Goal: Task Accomplishment & Management: Use online tool/utility

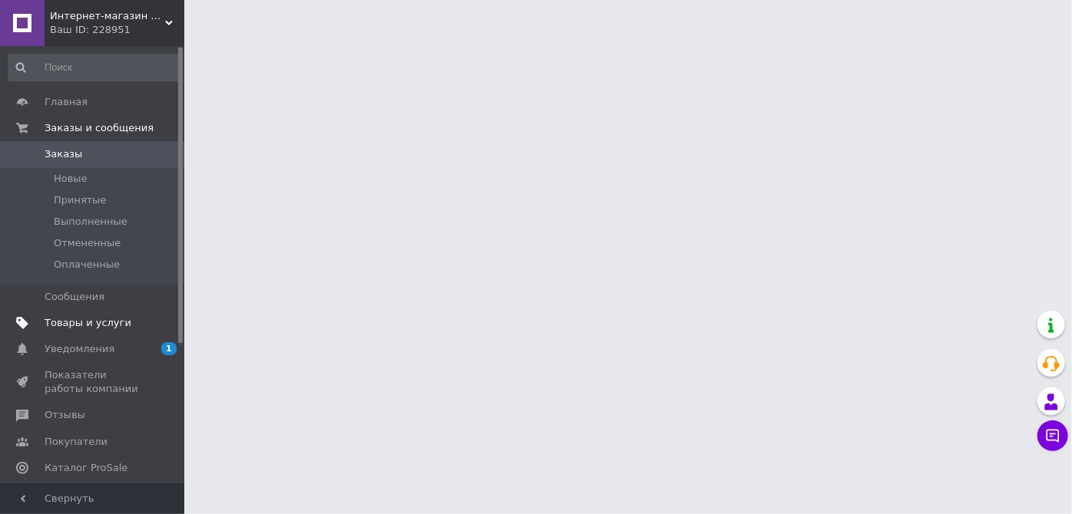
click at [126, 325] on span "Товары и услуги" at bounding box center [93, 323] width 97 height 14
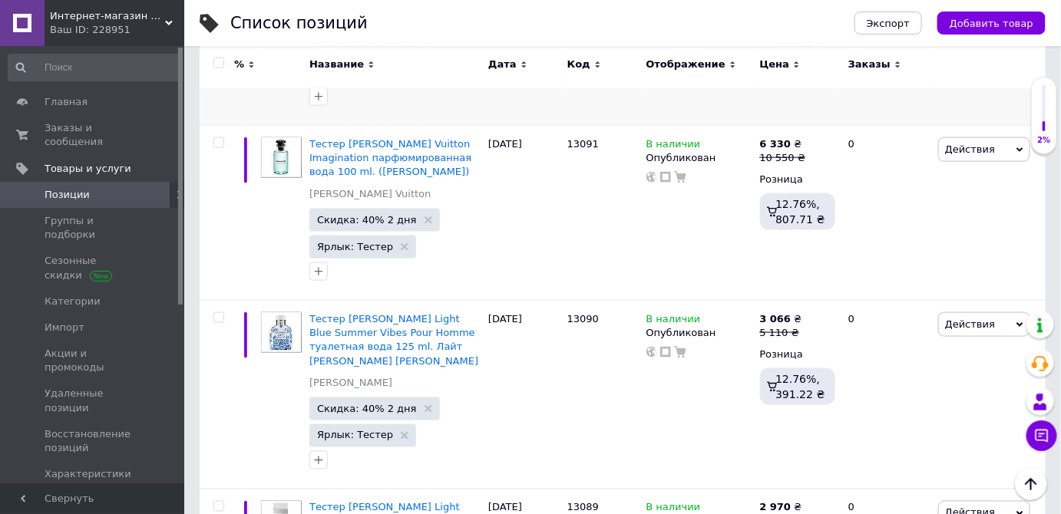
scroll to position [558, 0]
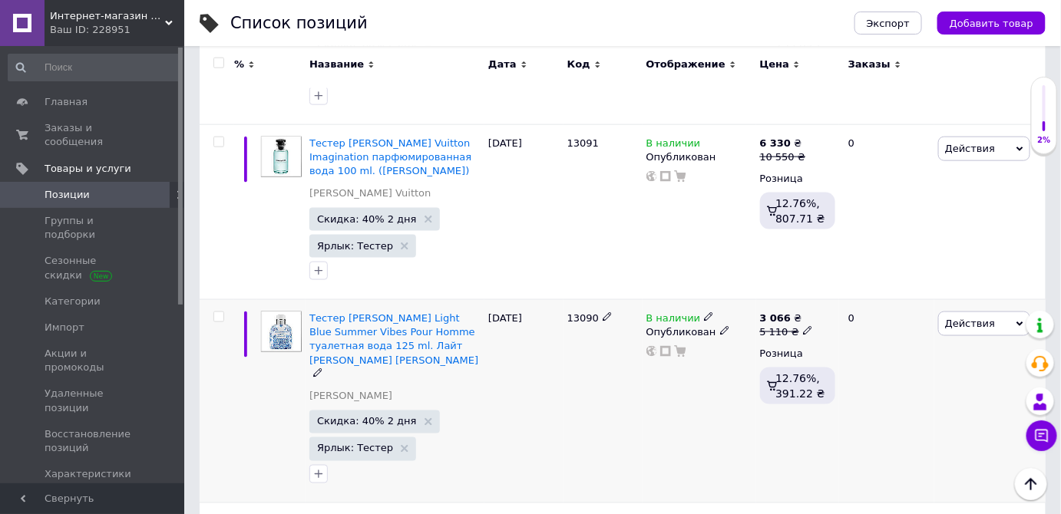
click at [222, 316] on input "checkbox" at bounding box center [218, 317] width 10 height 10
checkbox input "true"
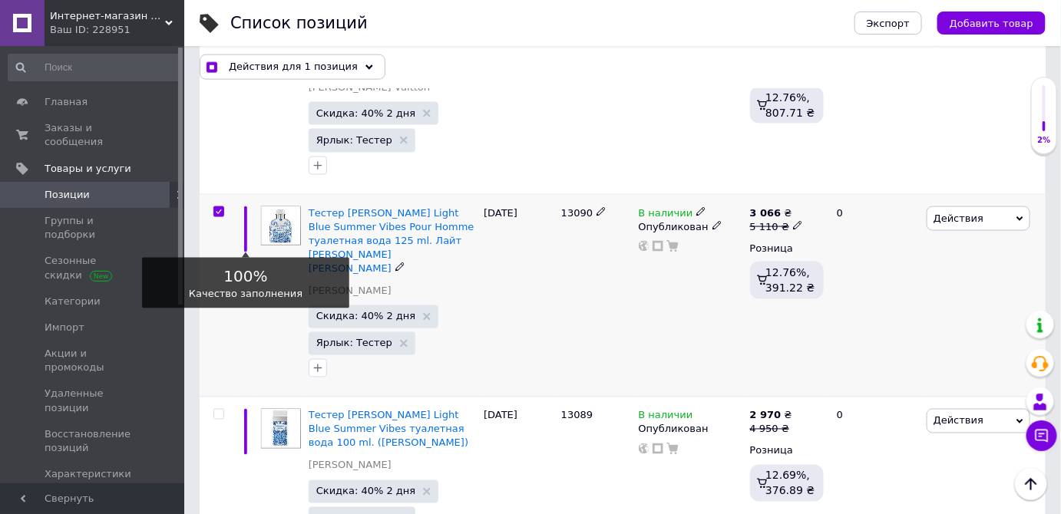
scroll to position [698, 0]
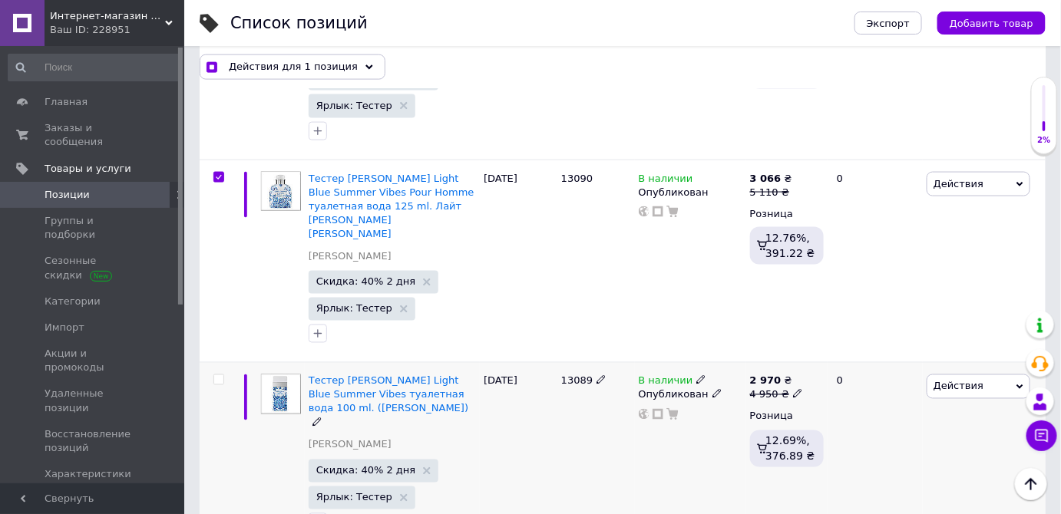
click at [219, 375] on input "checkbox" at bounding box center [218, 380] width 10 height 10
checkbox input "true"
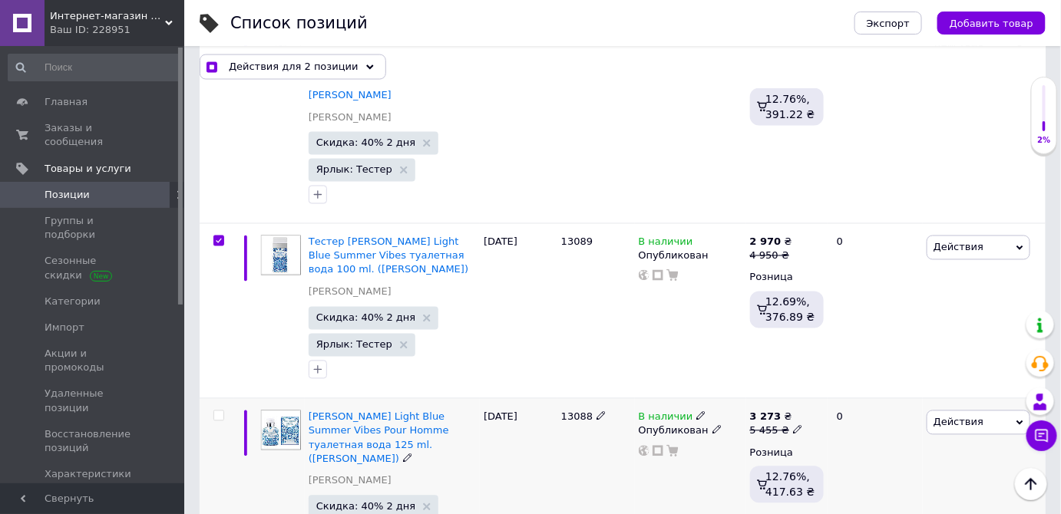
click at [219, 411] on input "checkbox" at bounding box center [218, 416] width 10 height 10
checkbox input "true"
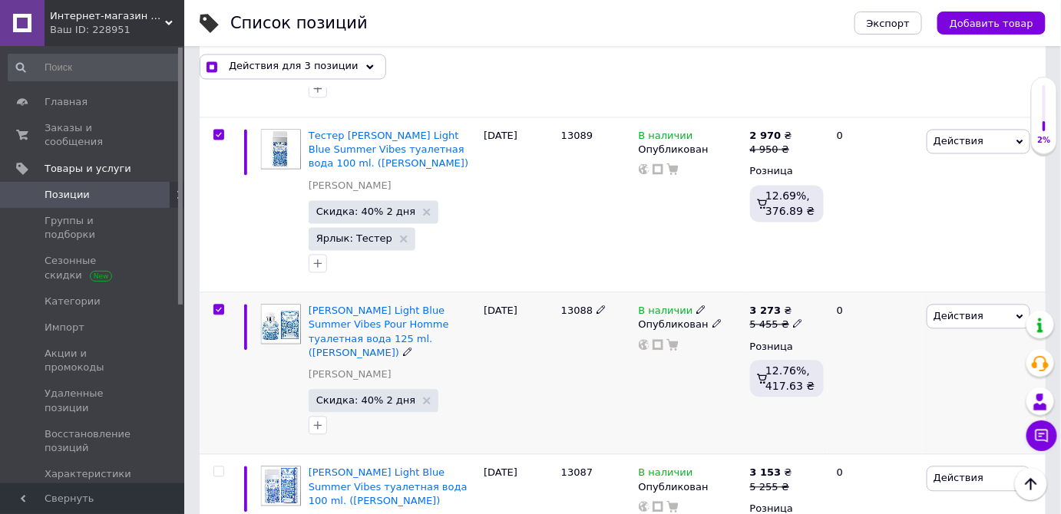
scroll to position [1046, 0]
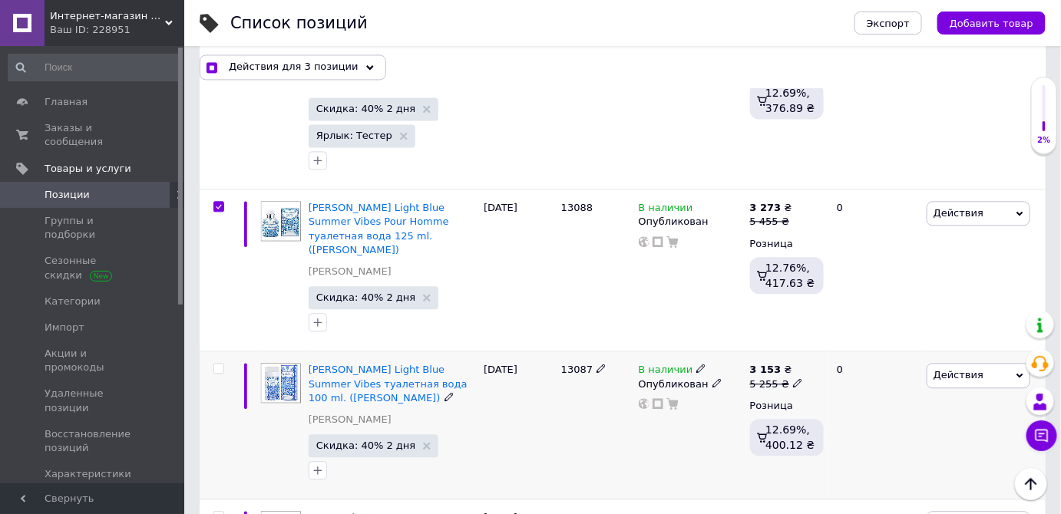
click at [217, 367] on input "checkbox" at bounding box center [218, 369] width 10 height 10
checkbox input "true"
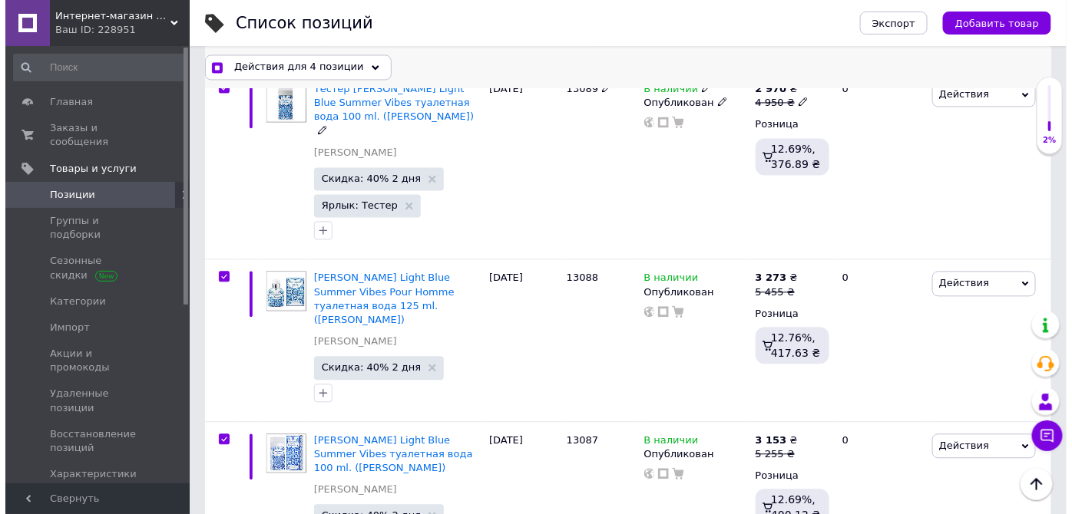
scroll to position [977, 0]
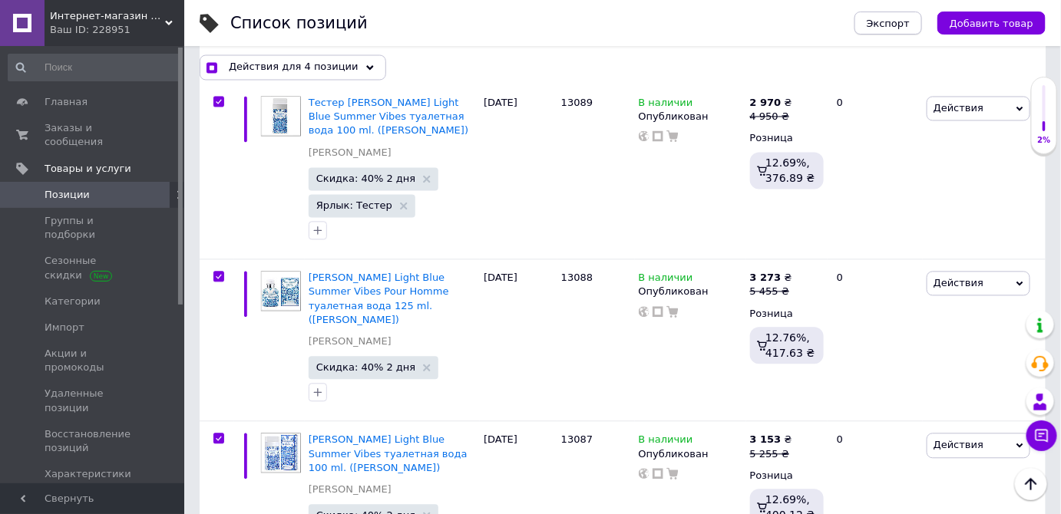
click at [910, 24] on span "Экспорт" at bounding box center [888, 24] width 43 height 12
checkbox input "true"
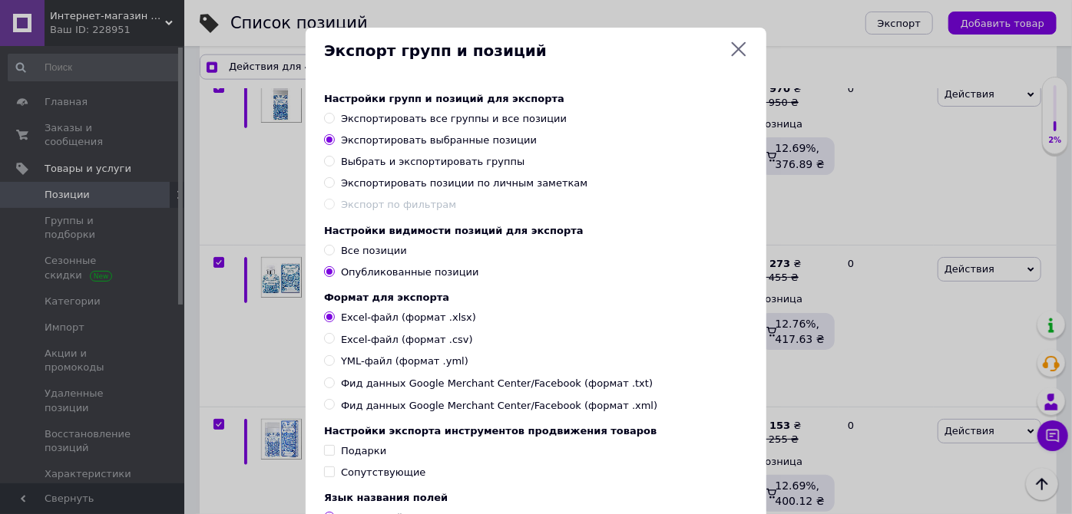
click at [324, 409] on input "Фид данных Google Merchant Center/Facebook (формат .xml)" at bounding box center [329, 404] width 10 height 10
radio input "true"
checkbox input "true"
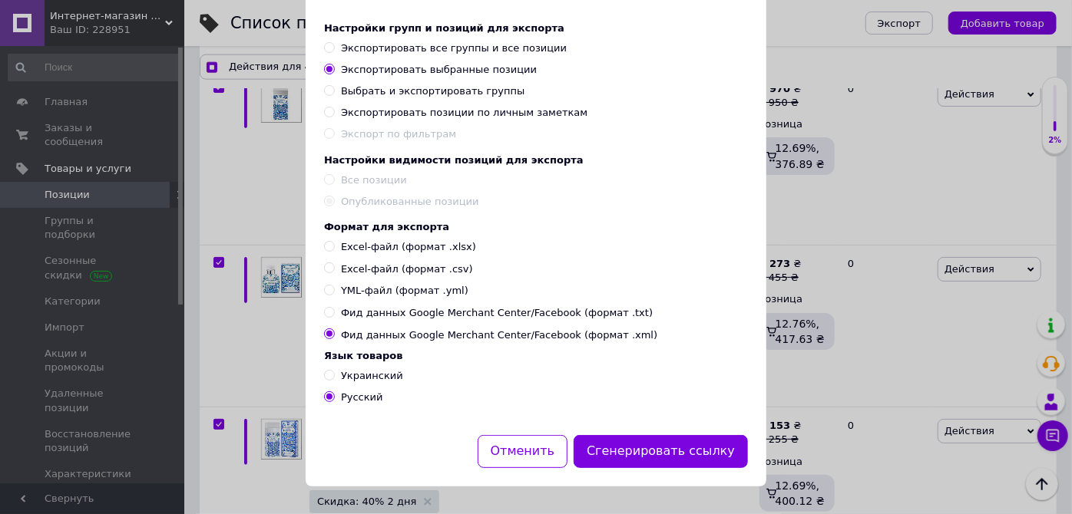
scroll to position [81, 0]
click at [326, 378] on input "Украинский" at bounding box center [329, 375] width 10 height 10
radio input "true"
click at [682, 451] on button "Сгенерировать ссылку" at bounding box center [660, 451] width 174 height 33
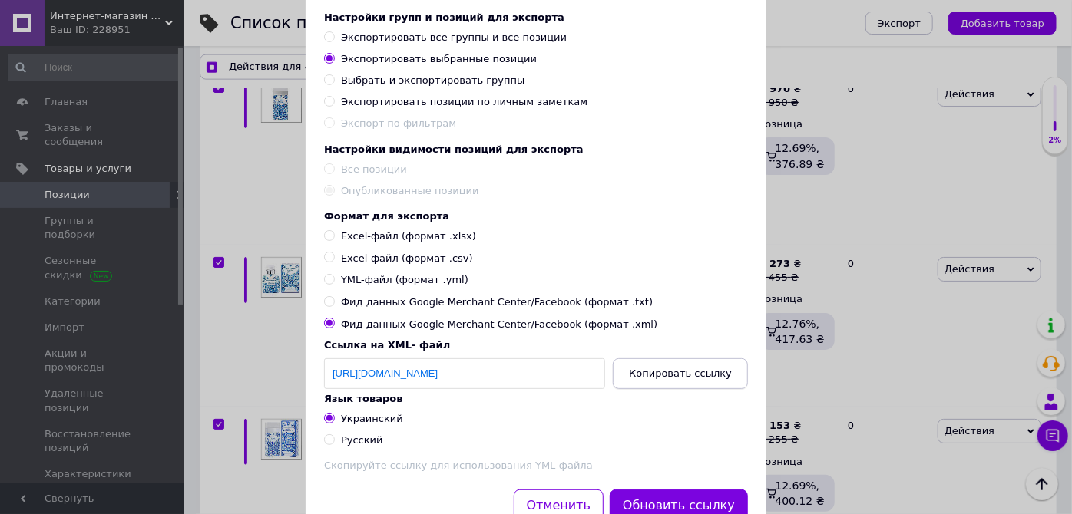
click at [662, 379] on span "Копировать ссылку" at bounding box center [680, 374] width 103 height 12
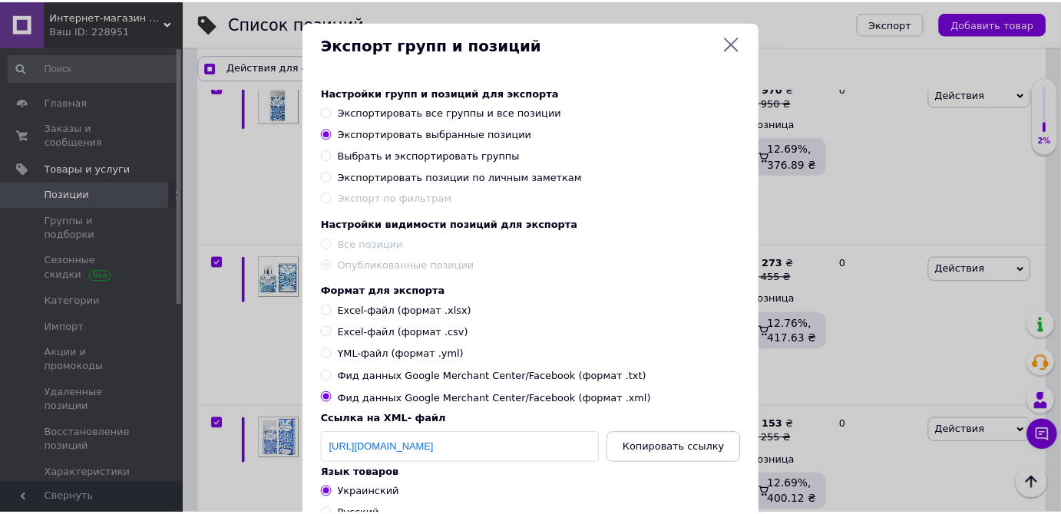
scroll to position [0, 0]
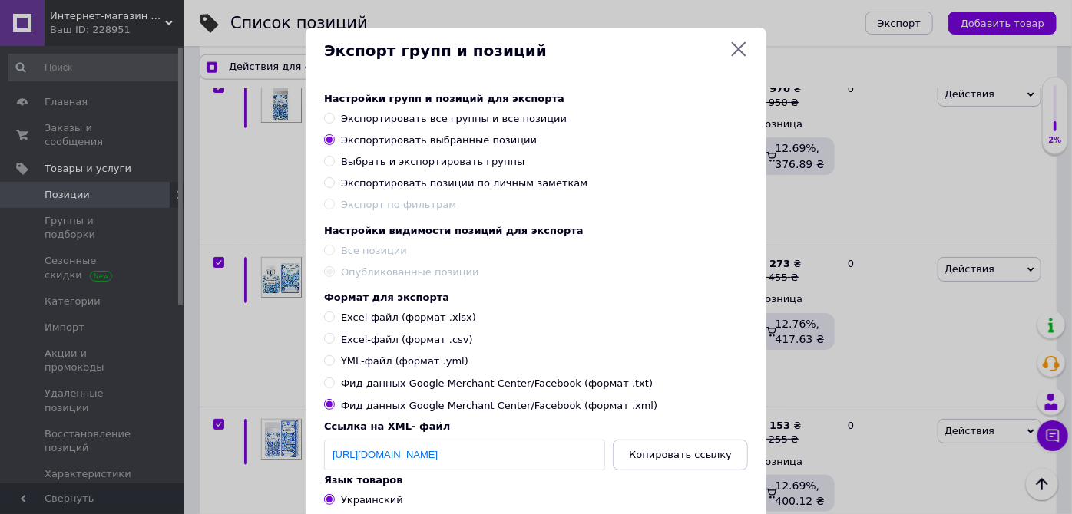
click at [732, 46] on icon at bounding box center [738, 49] width 18 height 18
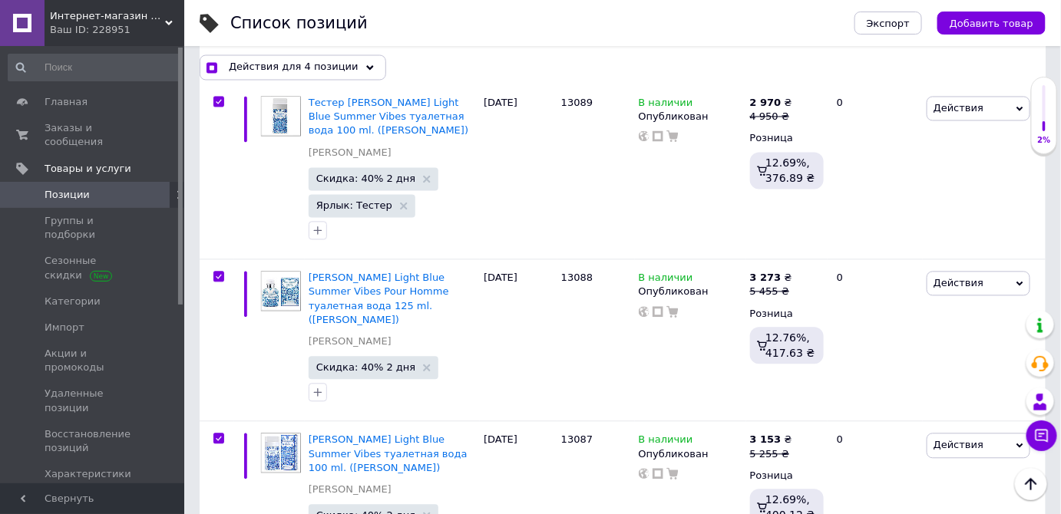
drag, startPoint x: 170, startPoint y: 21, endPoint x: 156, endPoint y: 27, distance: 15.1
click at [170, 21] on icon at bounding box center [169, 23] width 8 height 8
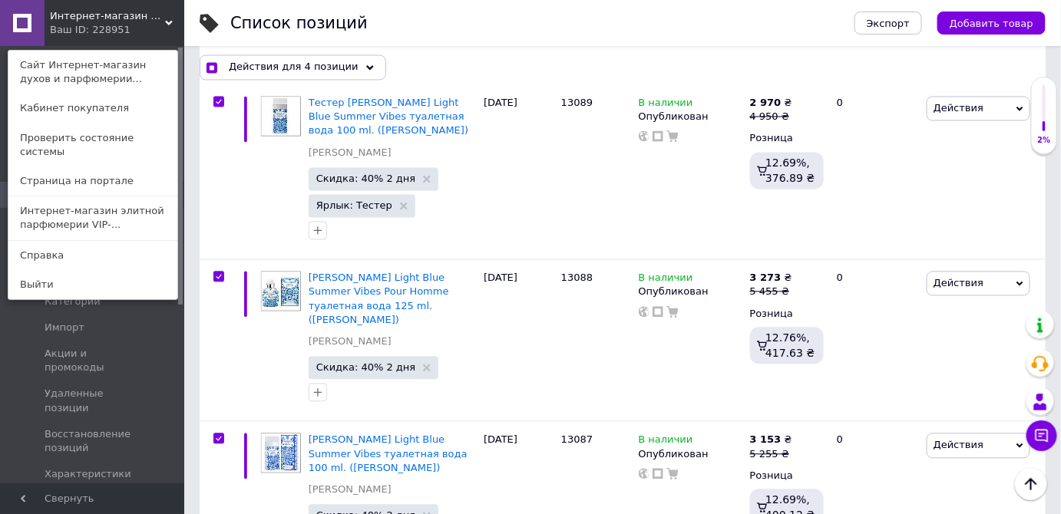
click at [109, 24] on div "Ваш ID: 228951" at bounding box center [82, 30] width 64 height 14
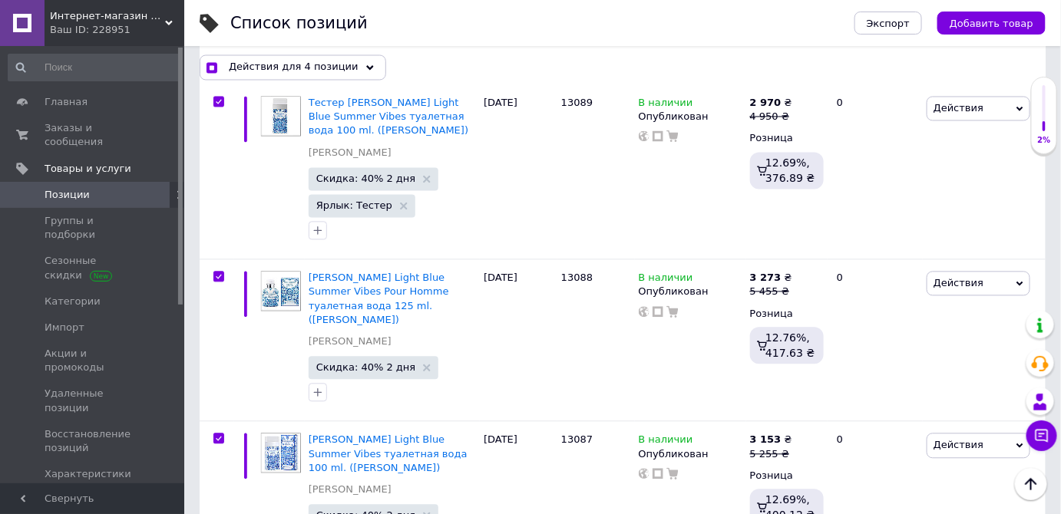
click at [72, 188] on span "Позиции" at bounding box center [67, 195] width 45 height 14
click at [71, 188] on span "Позиции" at bounding box center [67, 195] width 45 height 14
checkbox input "true"
drag, startPoint x: 70, startPoint y: 178, endPoint x: 61, endPoint y: 205, distance: 28.4
click at [61, 214] on span "Группы и подборки" at bounding box center [93, 228] width 97 height 28
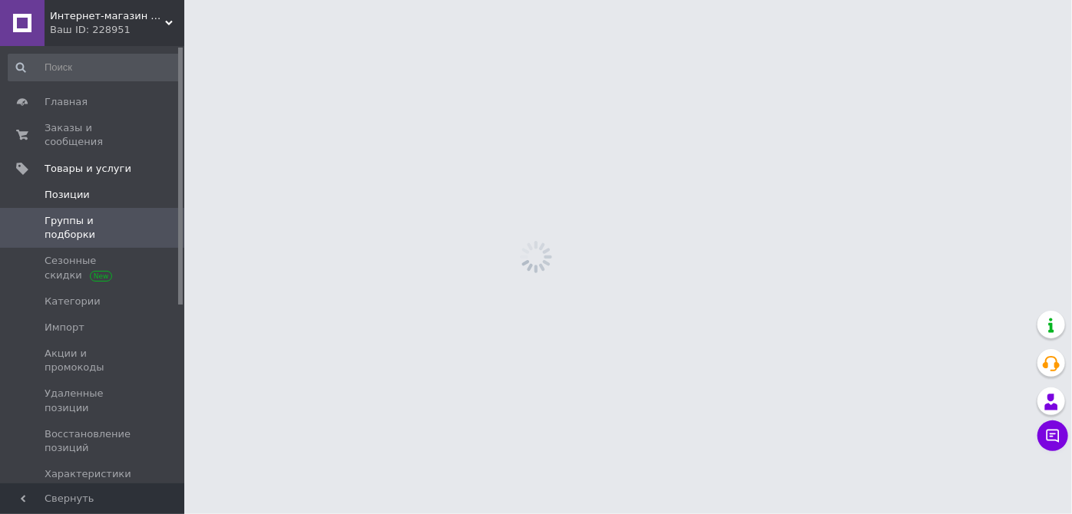
click at [63, 188] on span "Позиции" at bounding box center [67, 195] width 45 height 14
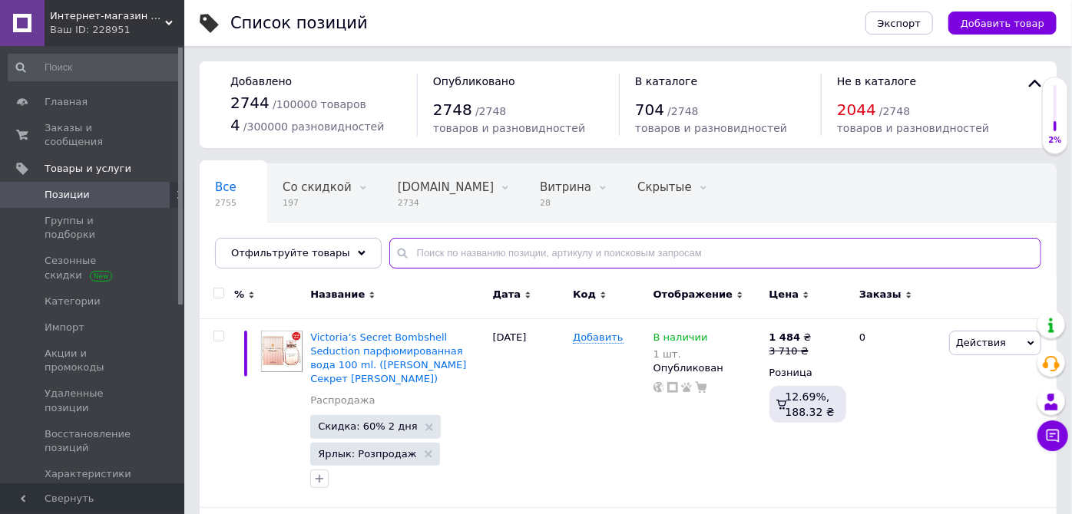
click at [573, 253] on input "text" at bounding box center [715, 253] width 652 height 31
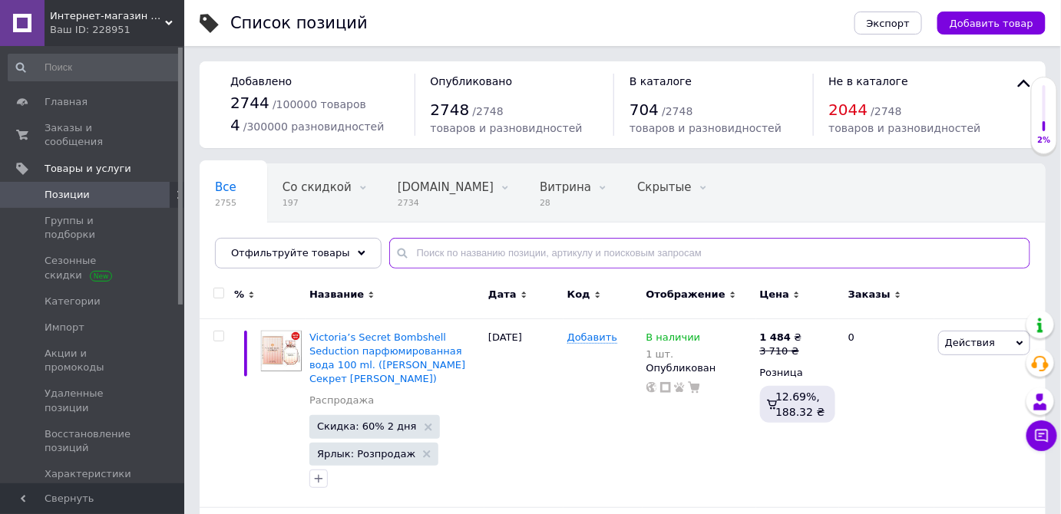
paste input "Amouage Epic For Woman"
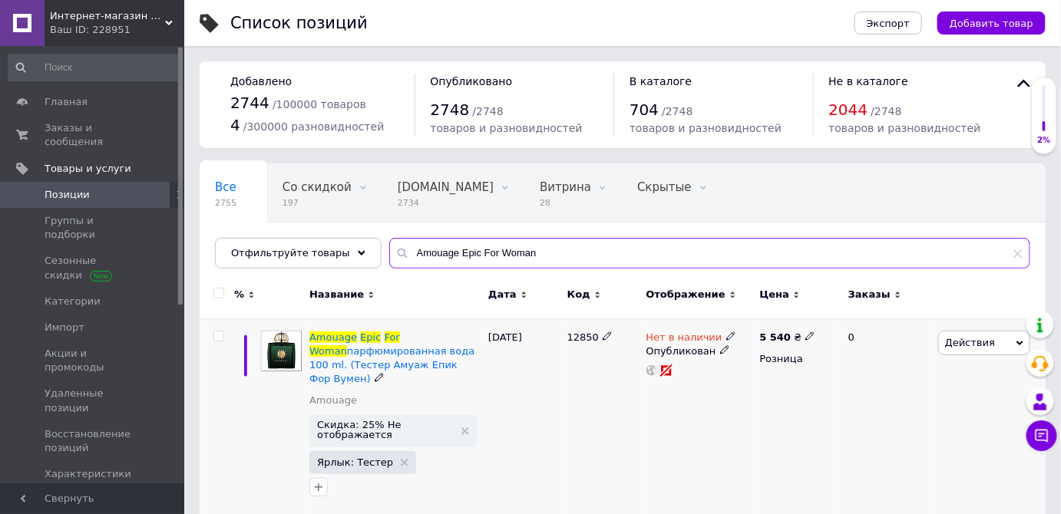
type input "Amouage Epic For Woman"
click at [958, 342] on span "Действия" at bounding box center [970, 343] width 50 height 12
click at [875, 417] on li "Копировать" at bounding box center [920, 415] width 218 height 21
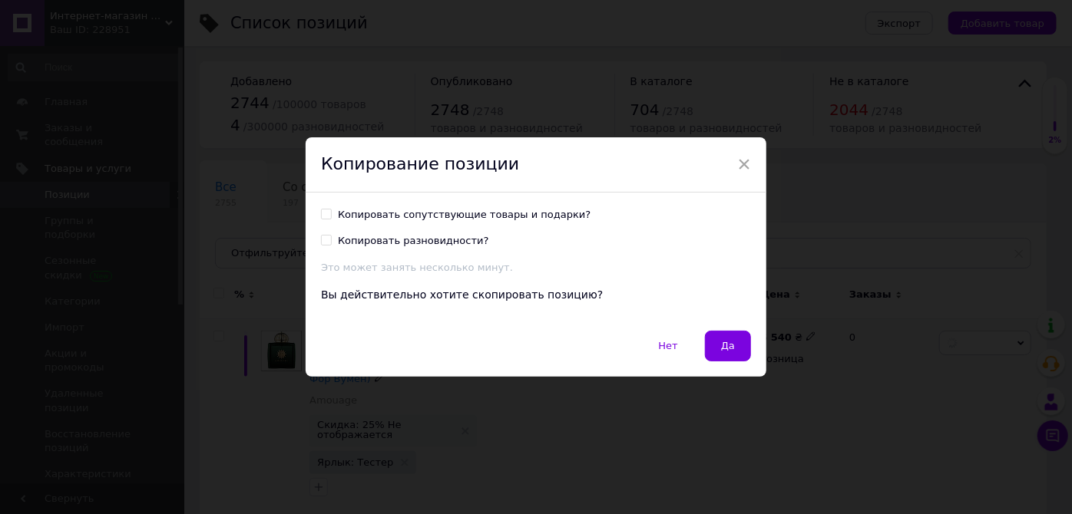
click at [731, 340] on span "Да" at bounding box center [728, 346] width 14 height 12
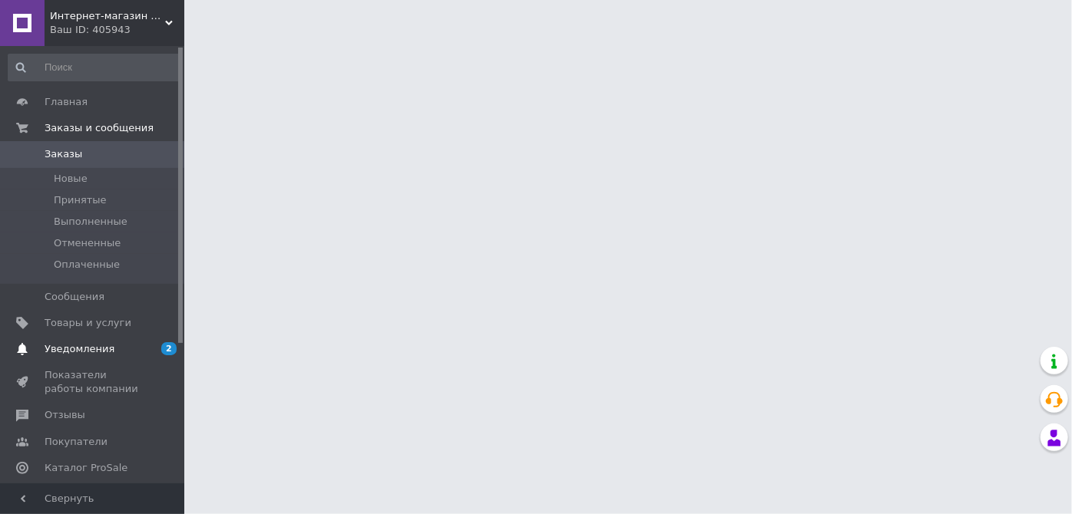
click at [157, 349] on span "2 0" at bounding box center [163, 349] width 42 height 14
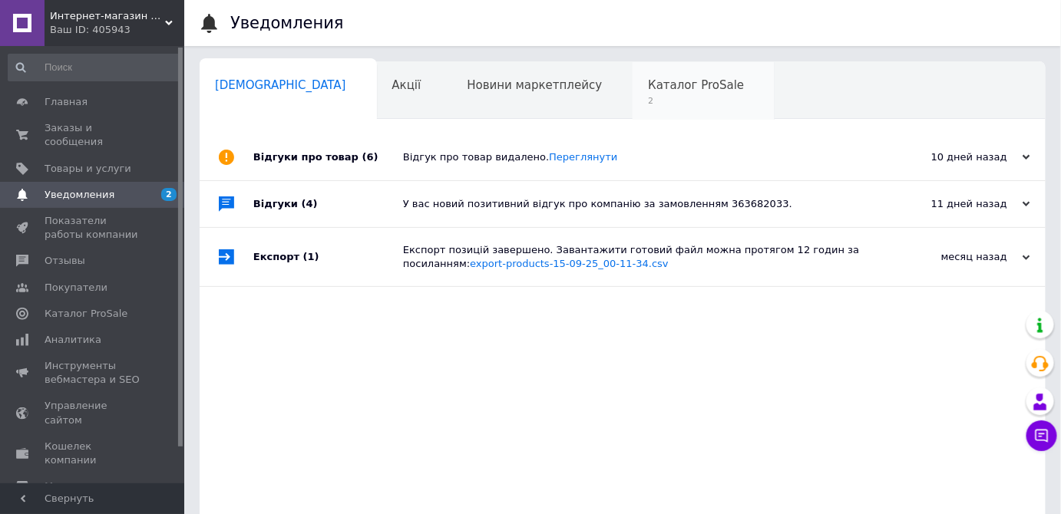
click at [648, 101] on span "2" at bounding box center [696, 101] width 96 height 12
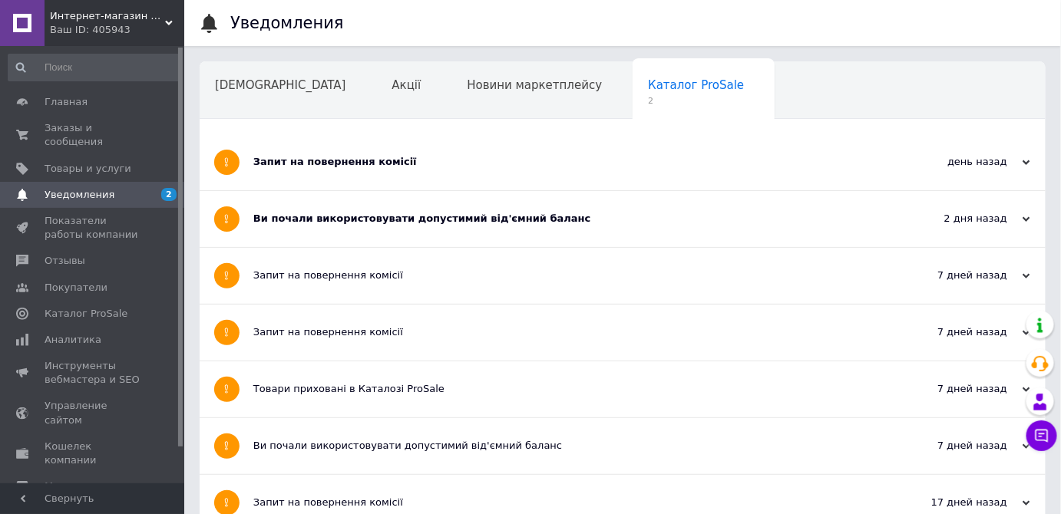
click at [452, 180] on div "Запит на повернення комісії" at bounding box center [564, 162] width 623 height 56
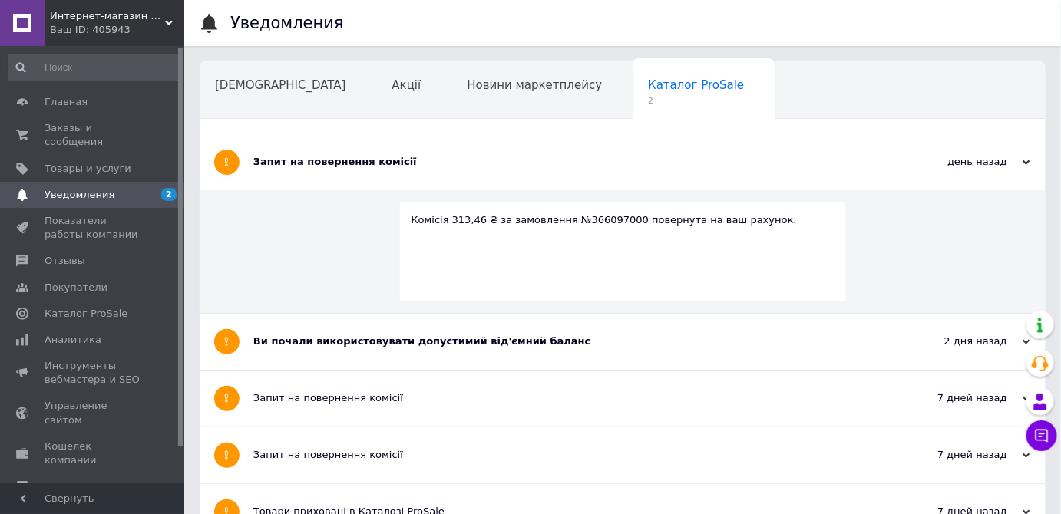
click at [409, 193] on div "Комісія 313,46 ₴ за замовлення №366097000 повернута на ваш рахунок." at bounding box center [623, 252] width 846 height 124
click at [419, 166] on div "Запит на повернення комісії" at bounding box center [564, 162] width 623 height 14
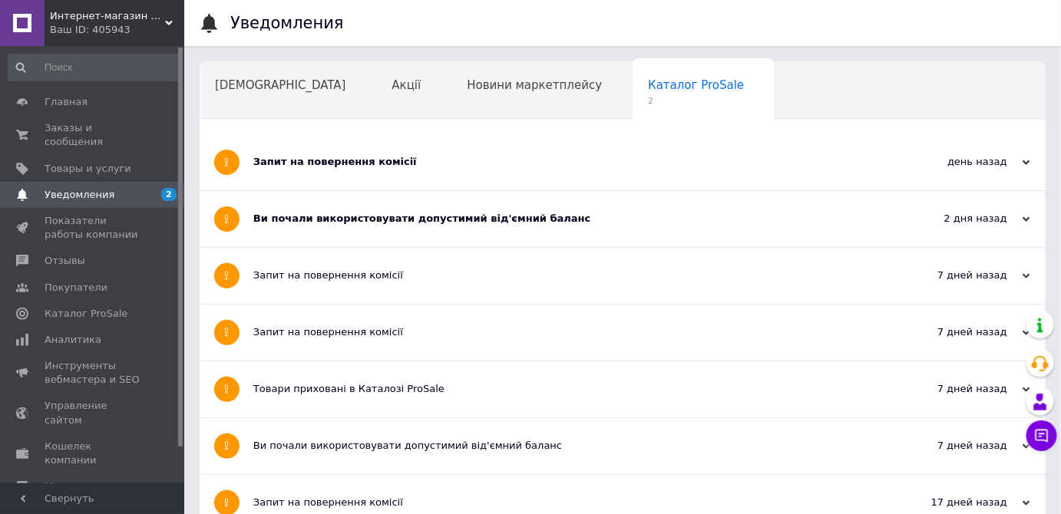
click at [413, 215] on div "Ви почали використовувати допустимий від'ємний баланс" at bounding box center [564, 219] width 623 height 14
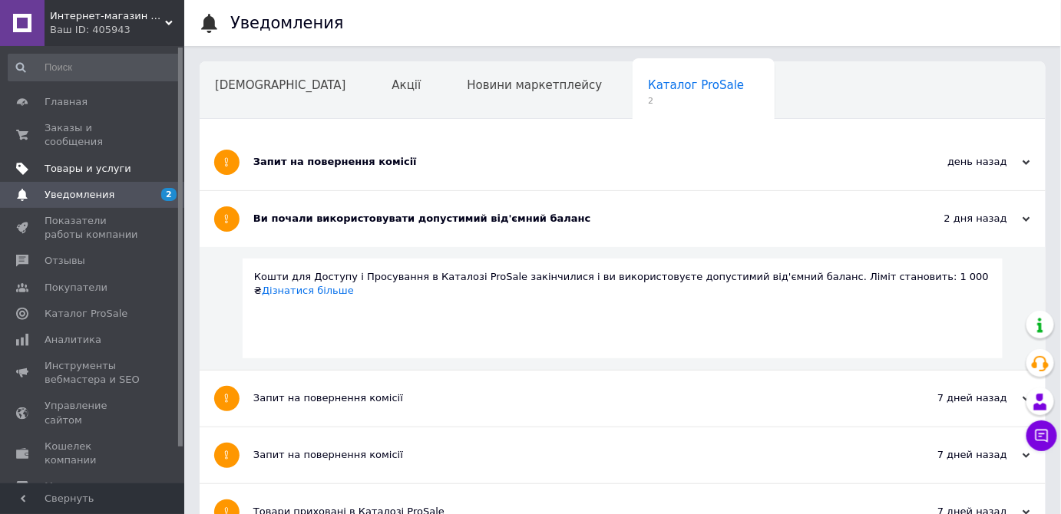
click at [109, 162] on span "Товары и услуги" at bounding box center [88, 169] width 87 height 14
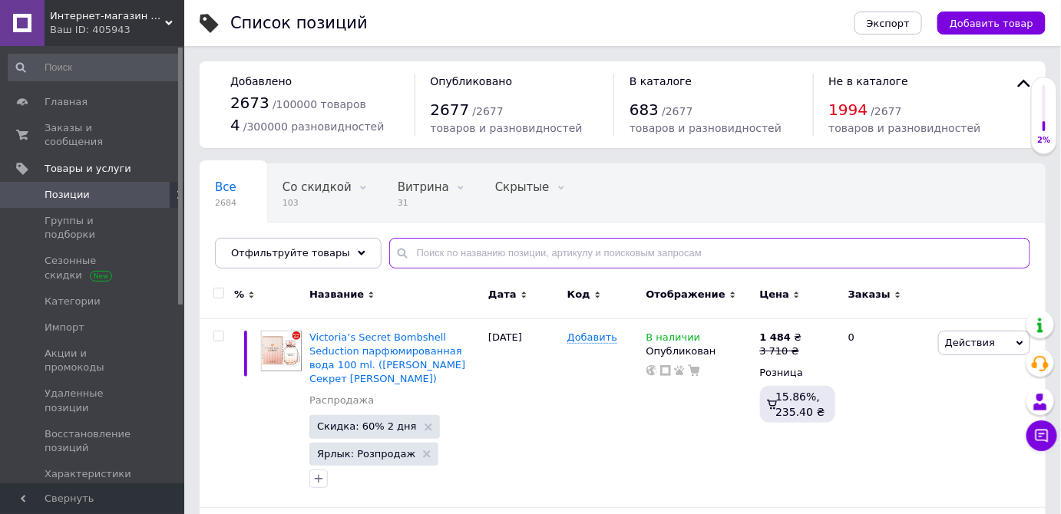
click at [504, 246] on input "text" at bounding box center [709, 253] width 641 height 31
paste input "Amouage Epic For Woman"
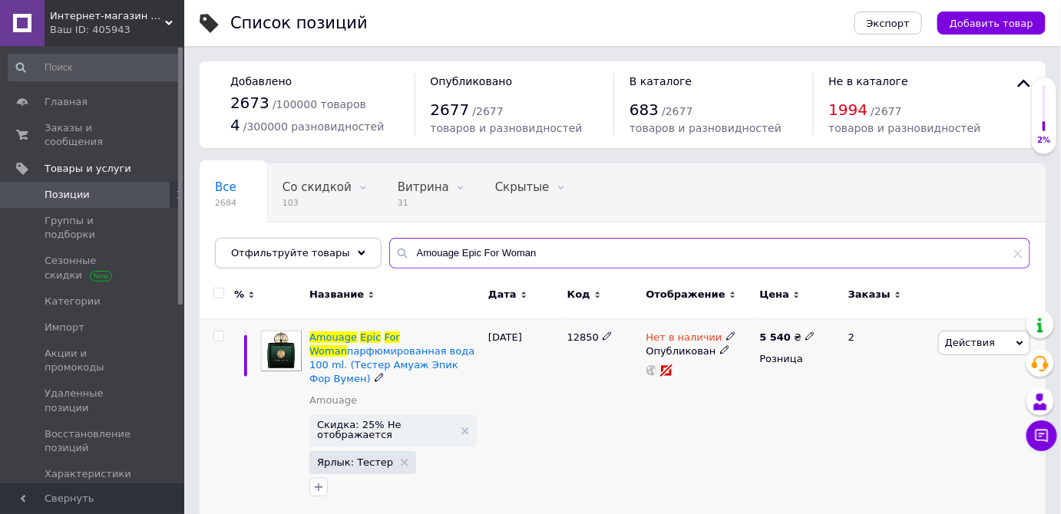
type input "Amouage Epic For Woman"
click at [980, 340] on span "Действия" at bounding box center [970, 343] width 50 height 12
click at [883, 415] on li "Копировать" at bounding box center [920, 415] width 218 height 21
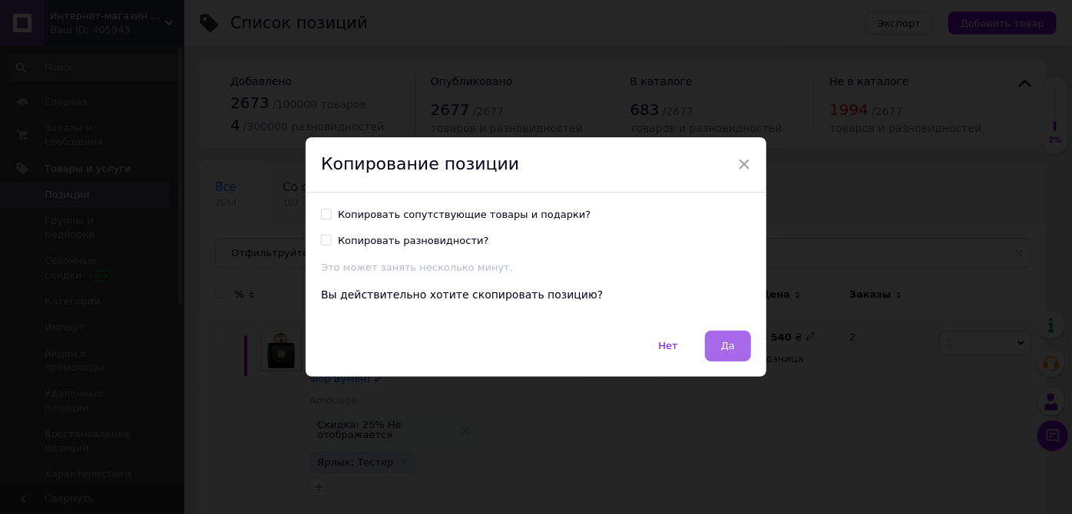
click at [725, 344] on span "Да" at bounding box center [728, 346] width 14 height 12
